Goal: Navigation & Orientation: Find specific page/section

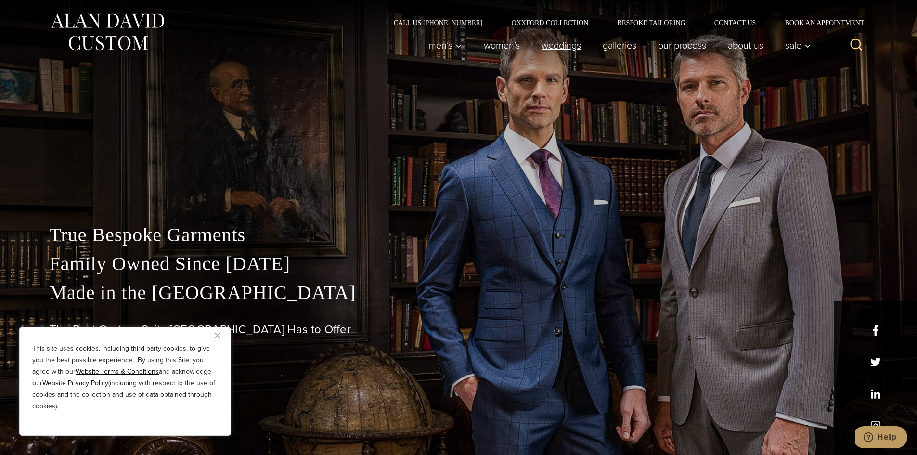
click at [571, 47] on link "weddings" at bounding box center [561, 45] width 61 height 19
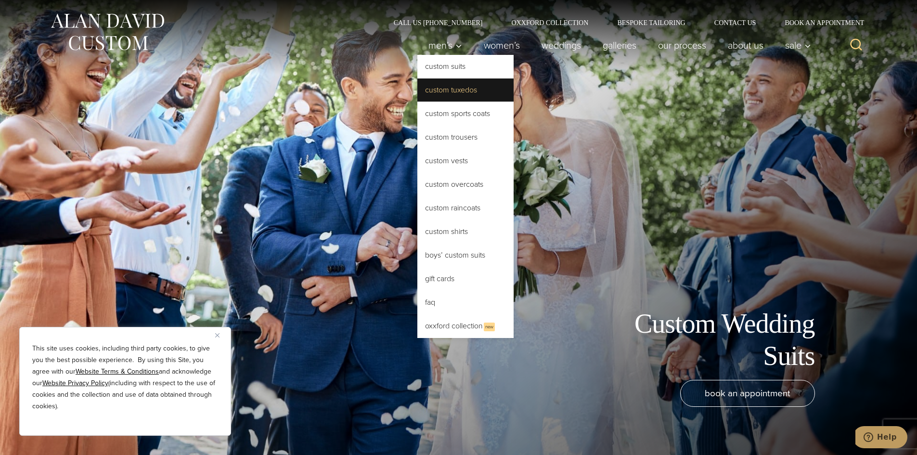
click at [441, 93] on link "Custom Tuxedos" at bounding box center [466, 90] width 96 height 23
